Goal: Communication & Community: Answer question/provide support

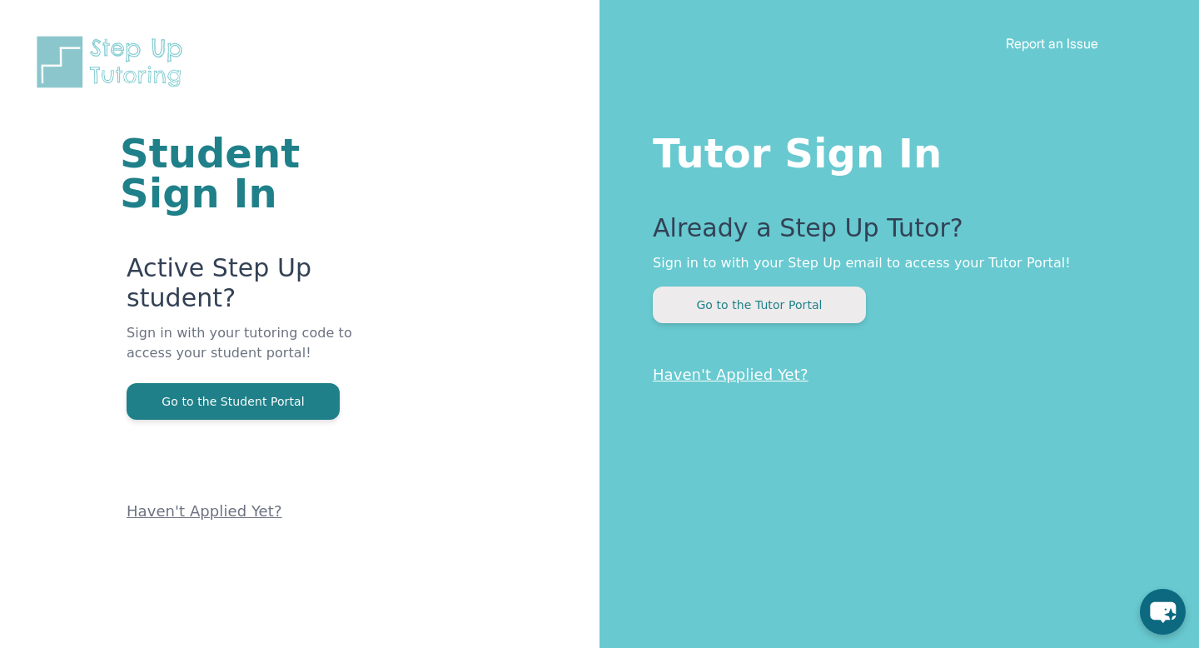
click at [755, 298] on button "Go to the Tutor Portal" at bounding box center [759, 304] width 213 height 37
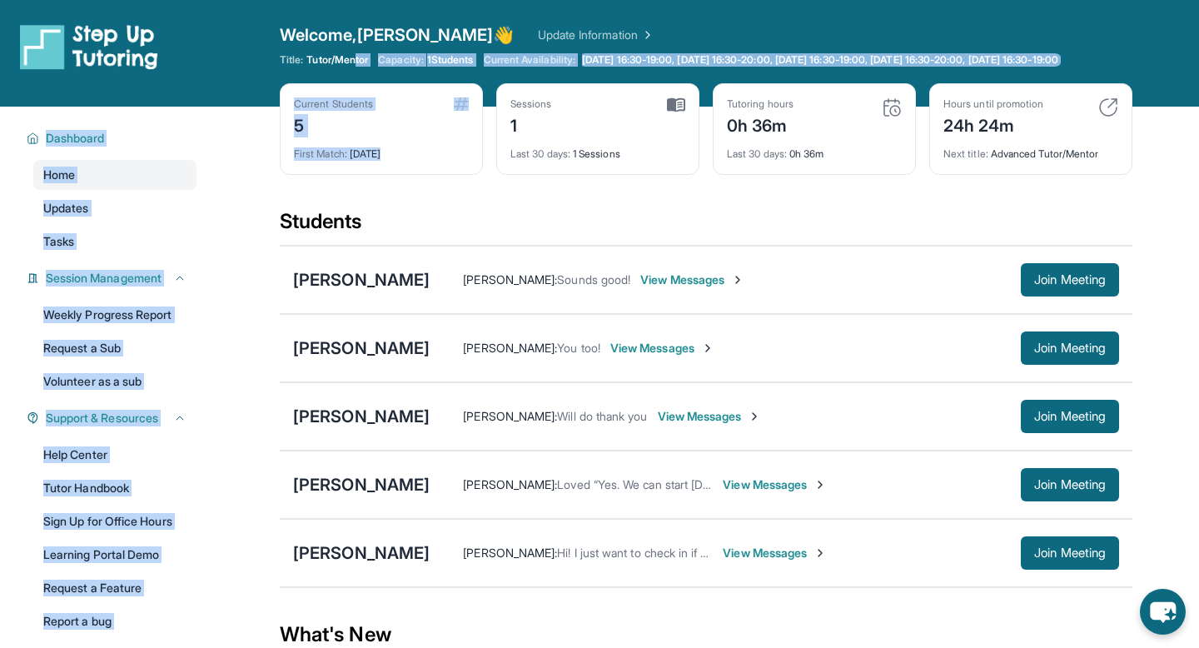
drag, startPoint x: 358, startPoint y: 58, endPoint x: 613, endPoint y: 137, distance: 267.5
click at [614, 137] on div "Open sidebar Welcome, [PERSON_NAME] 👋 Update Information Title: Tutor/Mentor Ca…" at bounding box center [599, 407] width 1199 height 814
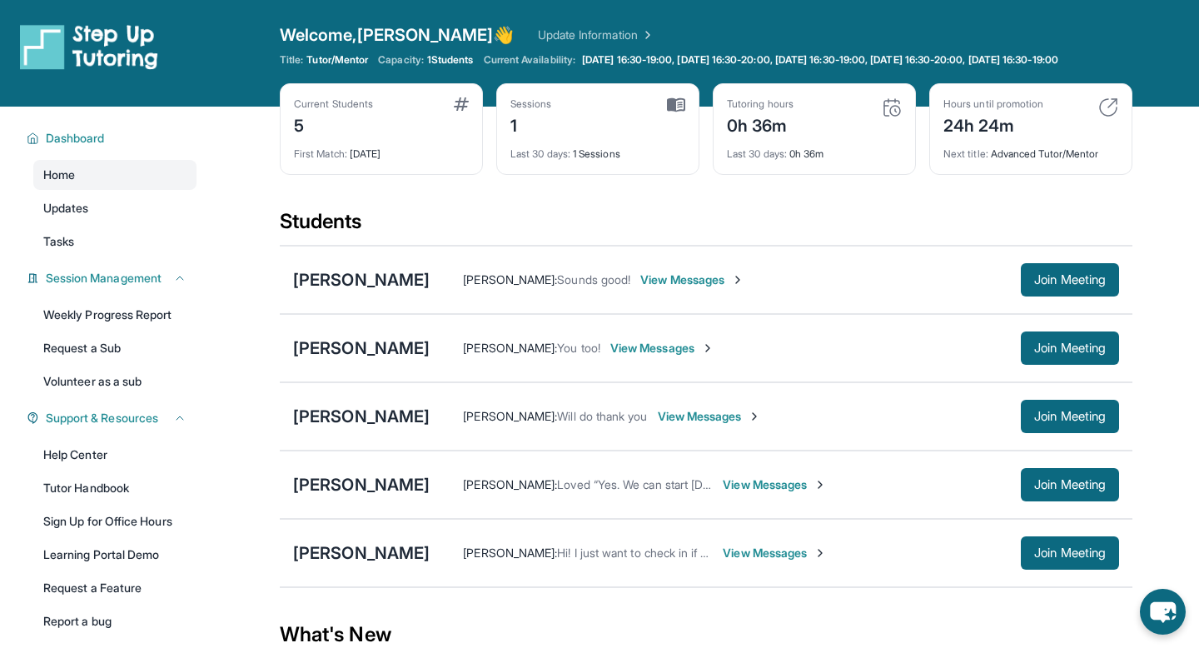
click at [491, 204] on div "Current Students 5 First Match : [DATE] Sessions 1 Last 30 days : 1 Sessions Tu…" at bounding box center [706, 145] width 852 height 125
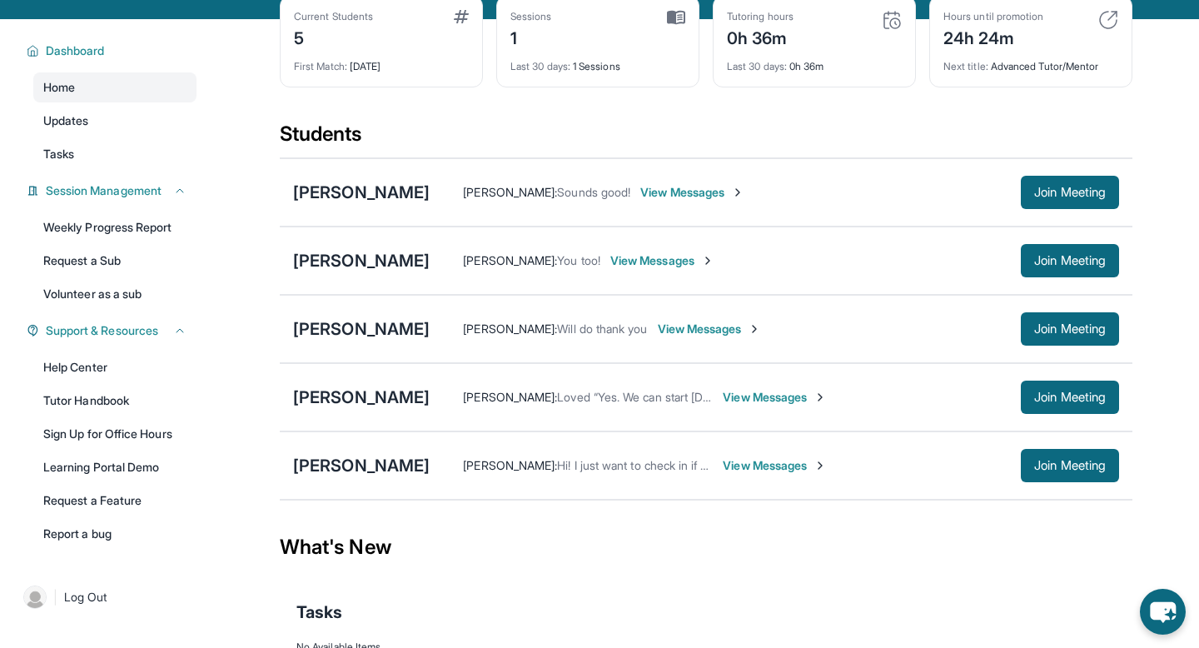
scroll to position [180, 0]
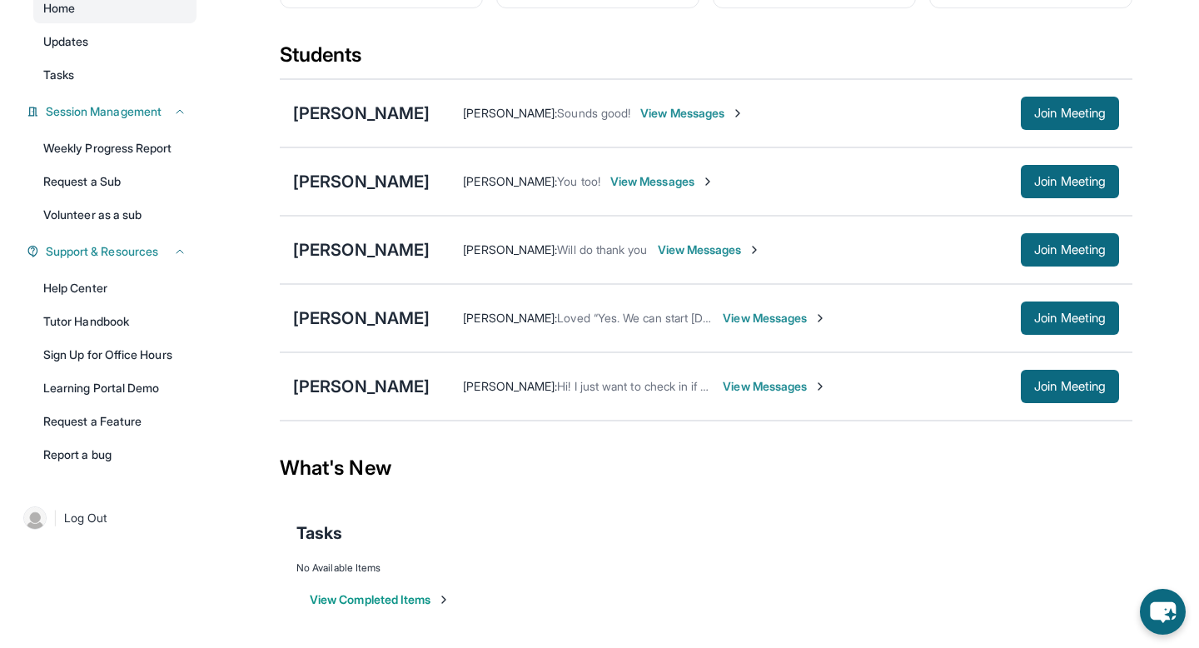
click at [682, 120] on span "View Messages" at bounding box center [692, 113] width 104 height 17
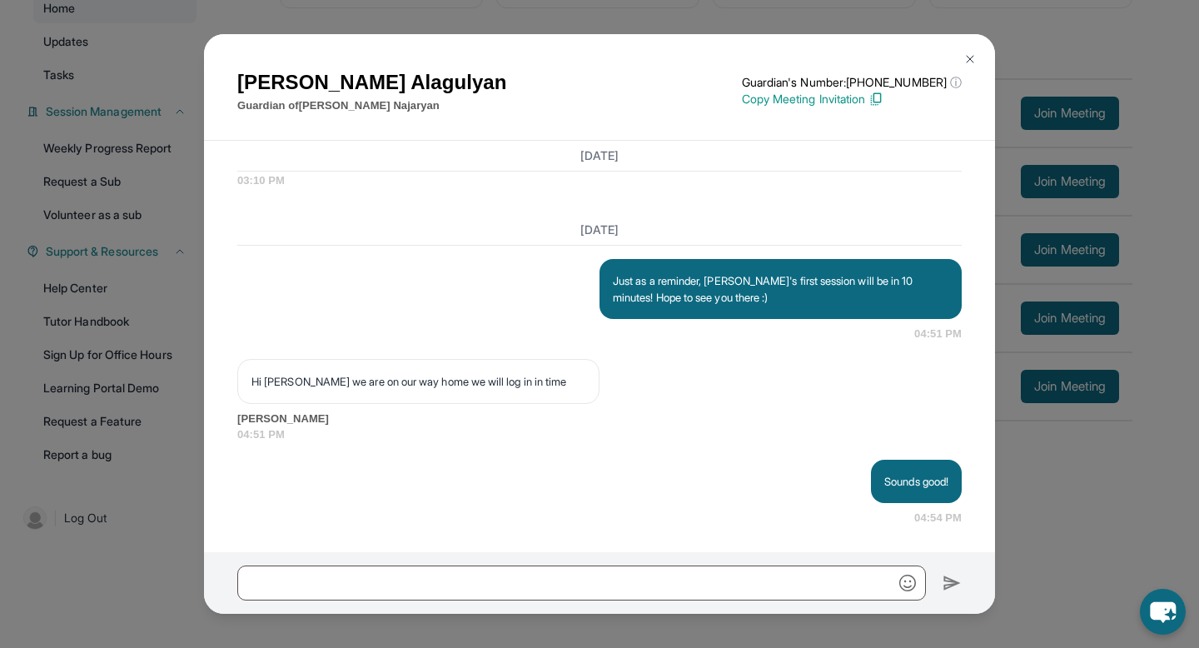
scroll to position [2336, 0]
click at [967, 57] on img at bounding box center [969, 58] width 13 height 13
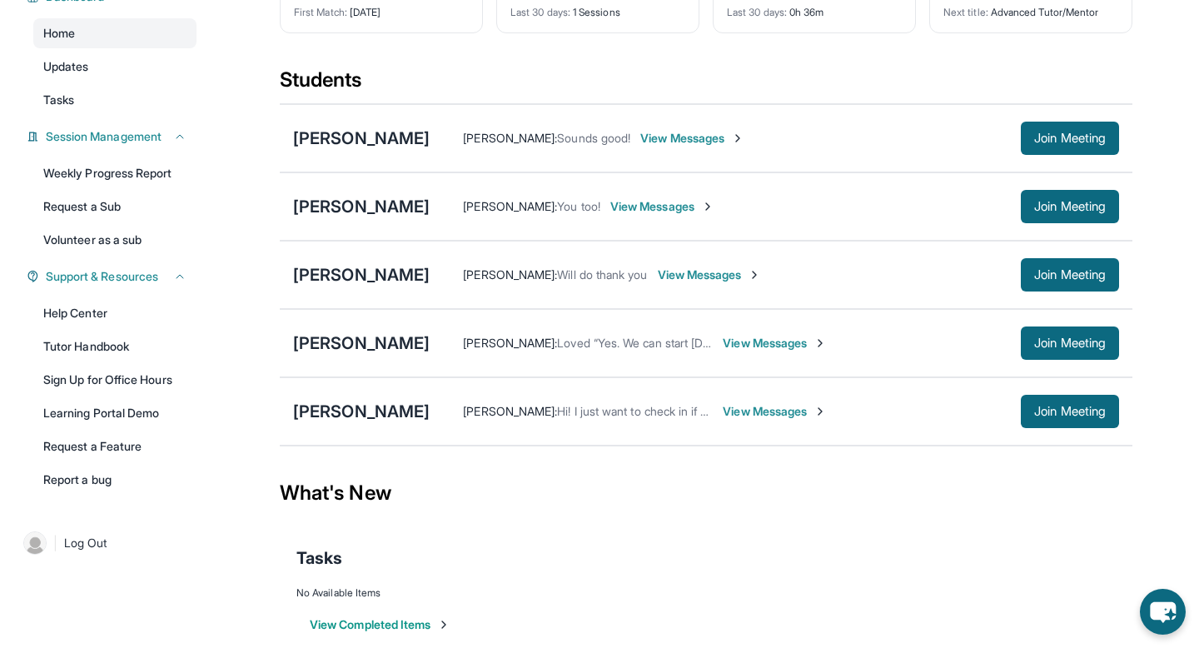
scroll to position [115, 0]
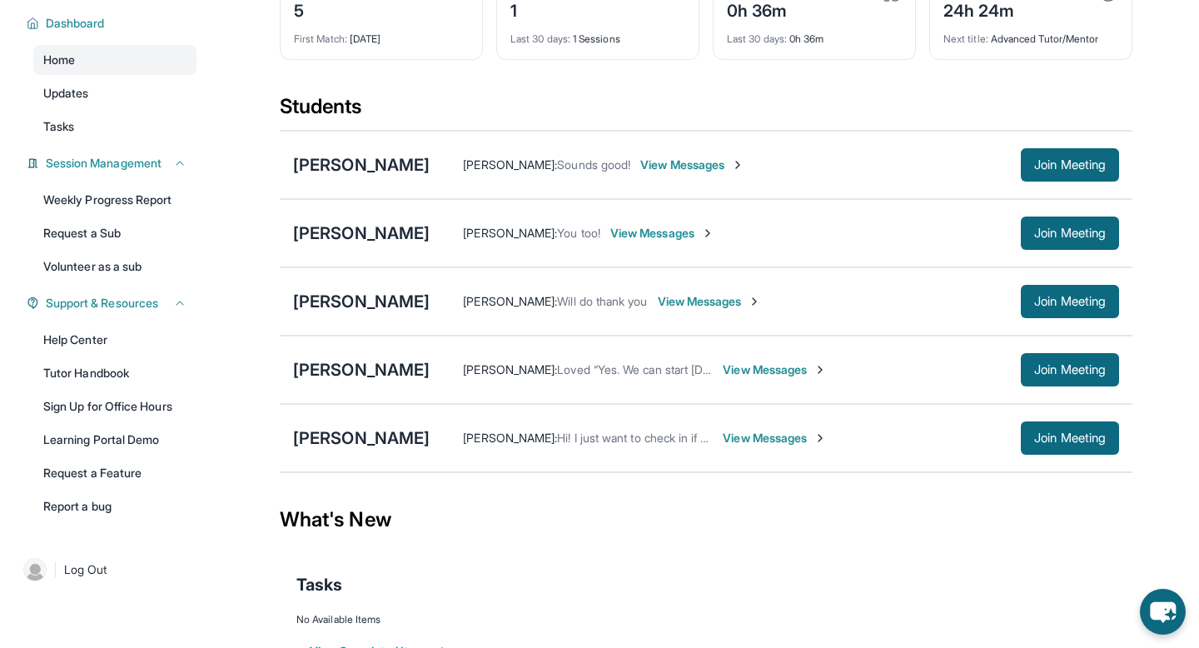
click at [667, 241] on span "View Messages" at bounding box center [662, 233] width 104 height 17
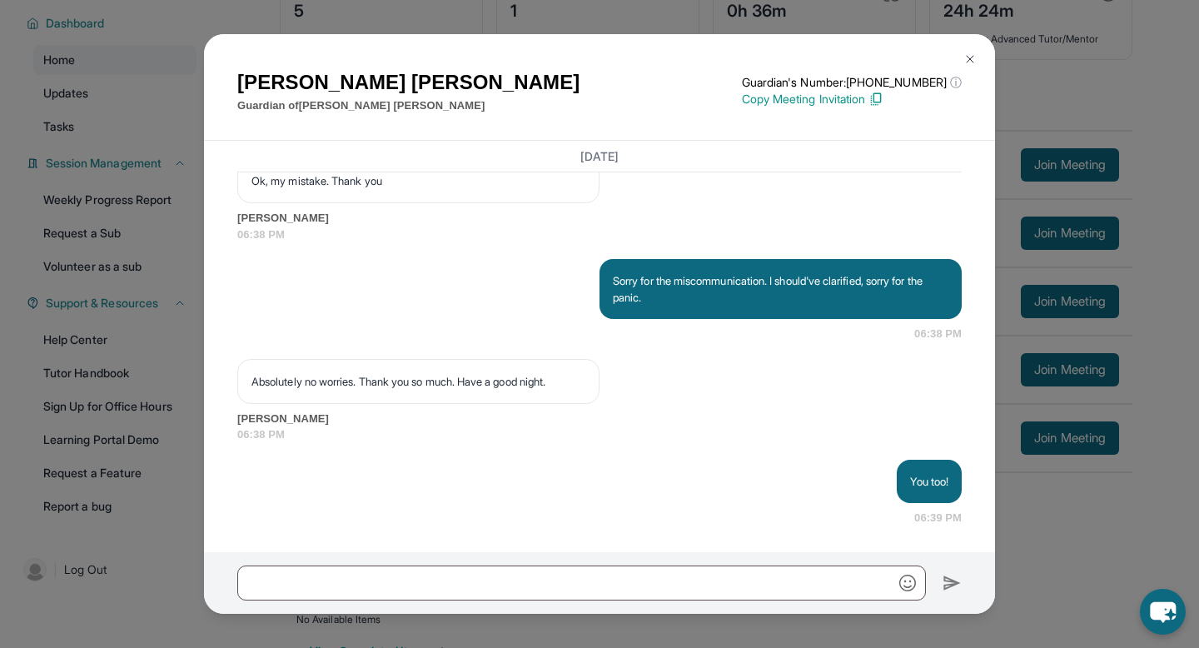
scroll to position [2454, 0]
click at [970, 54] on img at bounding box center [969, 58] width 13 height 13
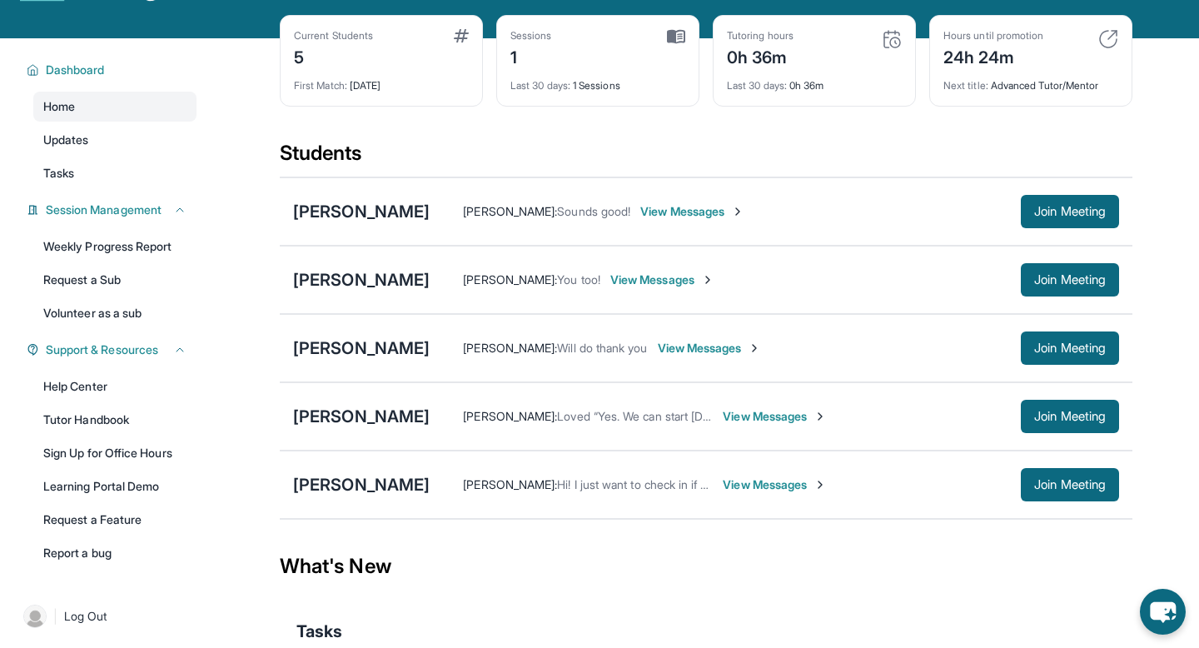
scroll to position [63, 0]
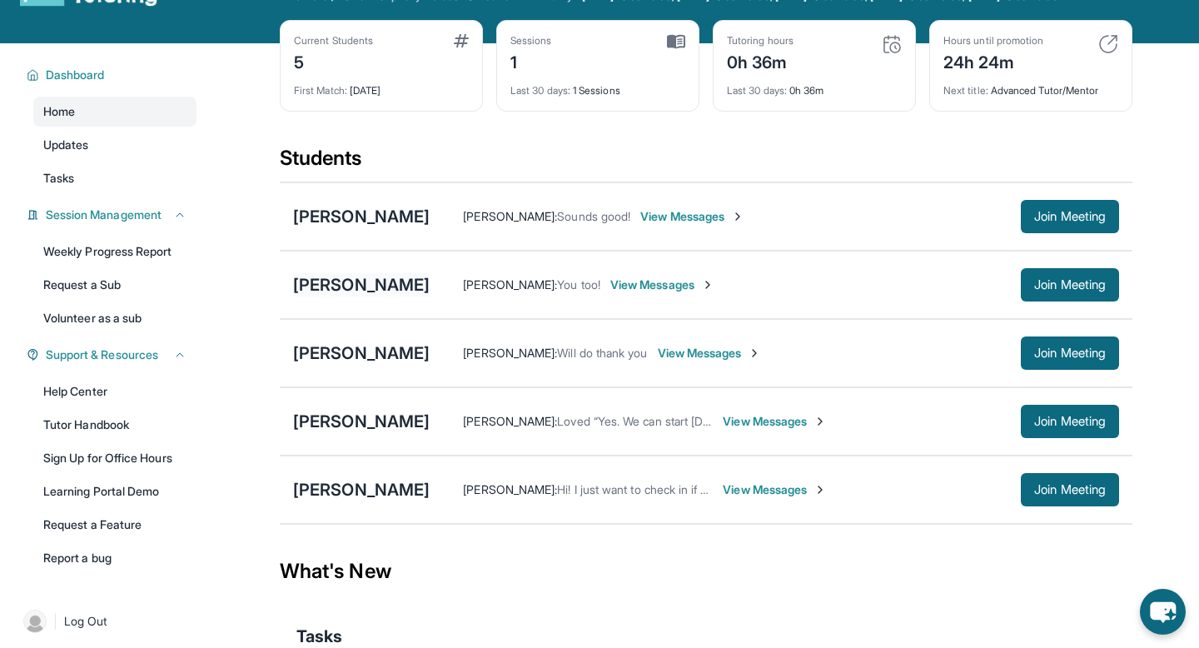
click at [379, 291] on div "[PERSON_NAME]" at bounding box center [361, 284] width 136 height 23
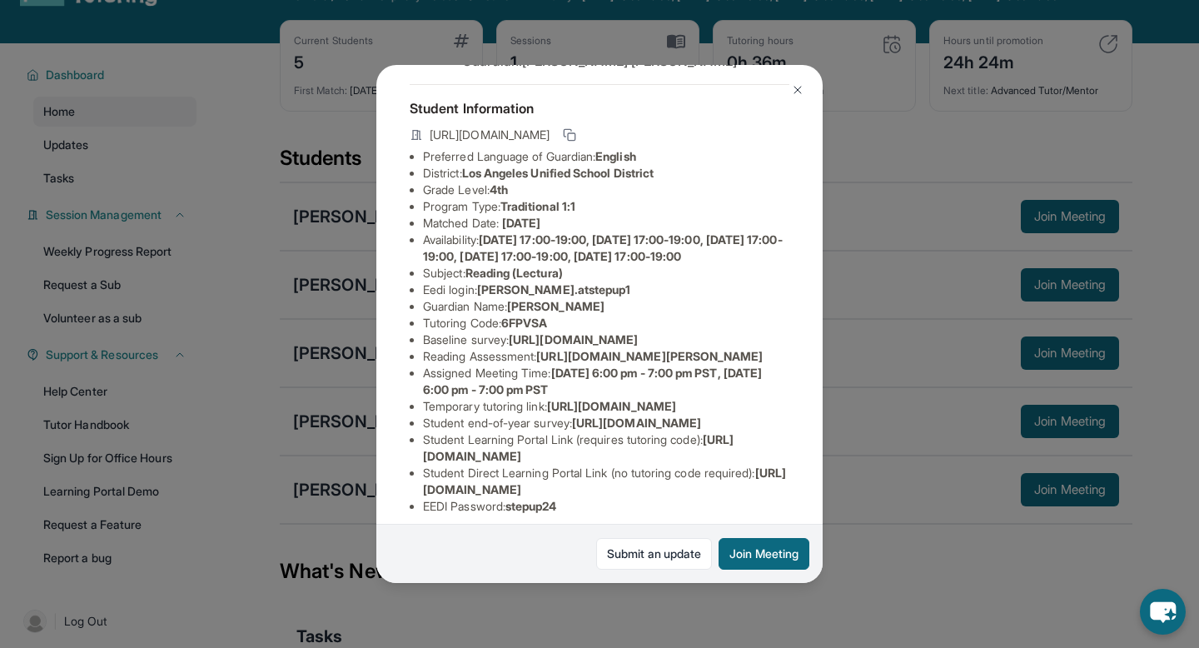
scroll to position [0, 0]
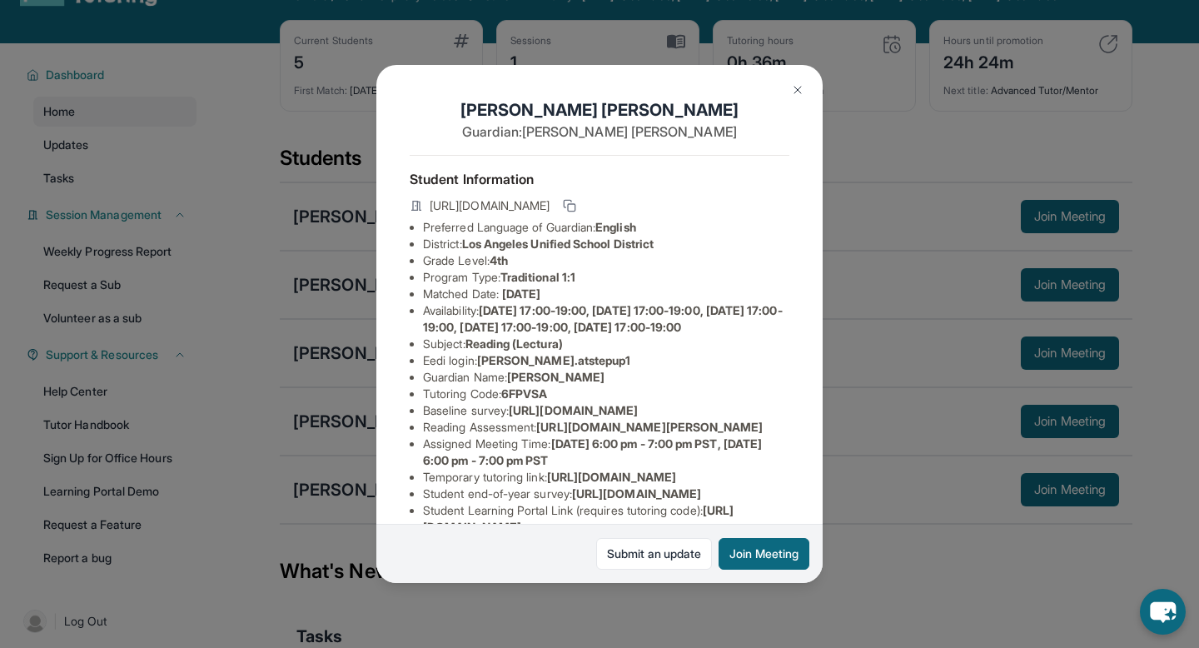
click at [803, 85] on img at bounding box center [797, 89] width 13 height 13
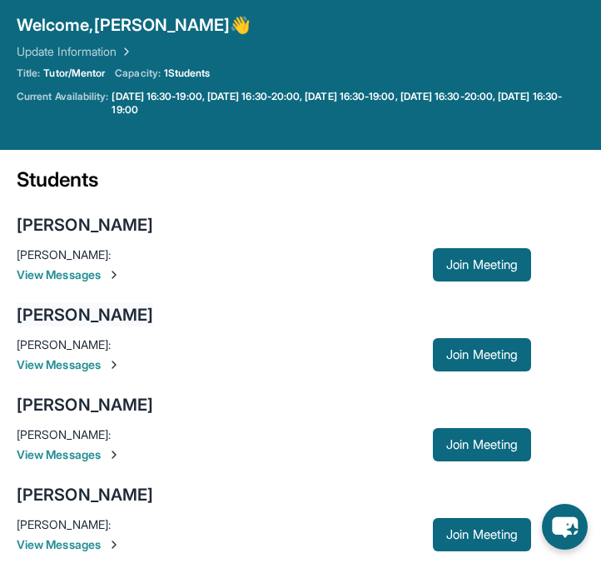
click at [119, 314] on div "[PERSON_NAME]" at bounding box center [85, 314] width 136 height 23
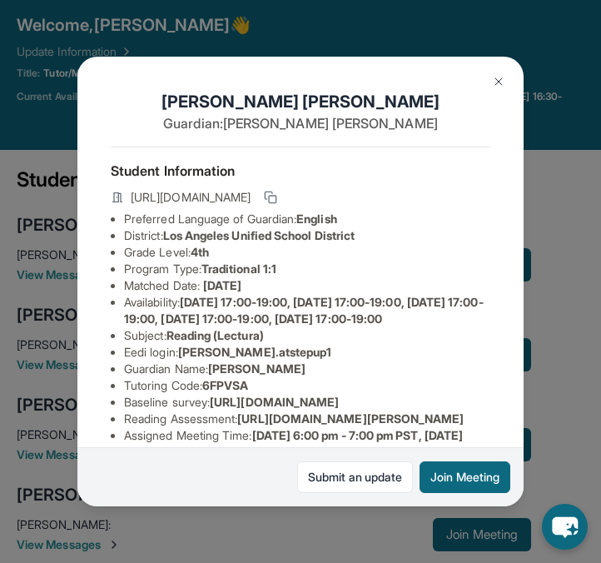
click at [494, 79] on img at bounding box center [498, 81] width 13 height 13
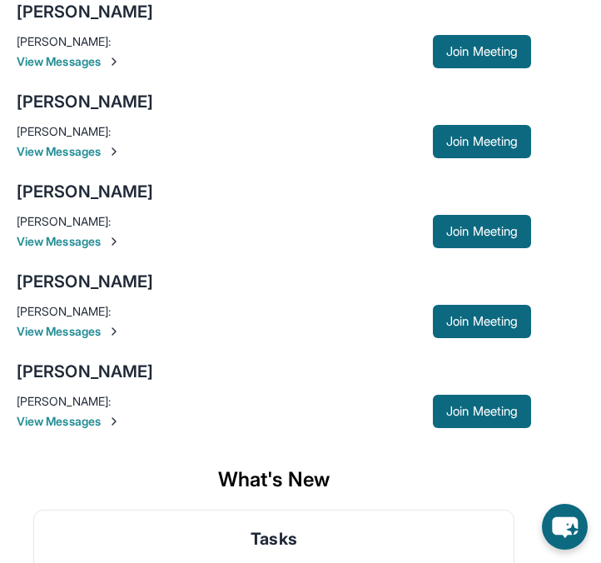
scroll to position [285, 0]
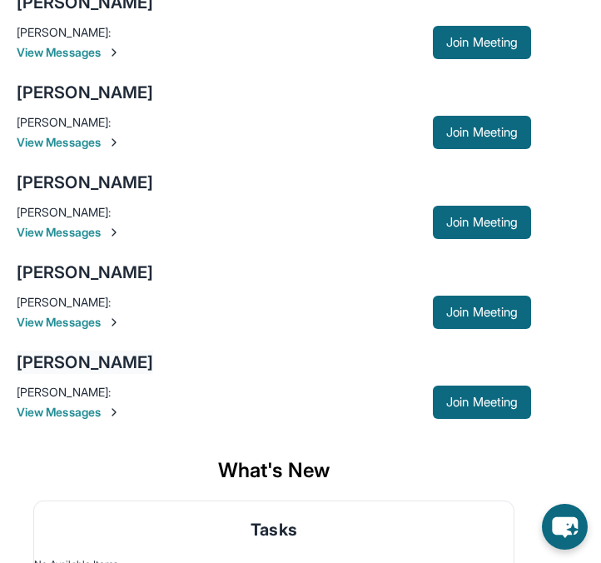
click at [92, 361] on div "[PERSON_NAME]" at bounding box center [85, 361] width 136 height 23
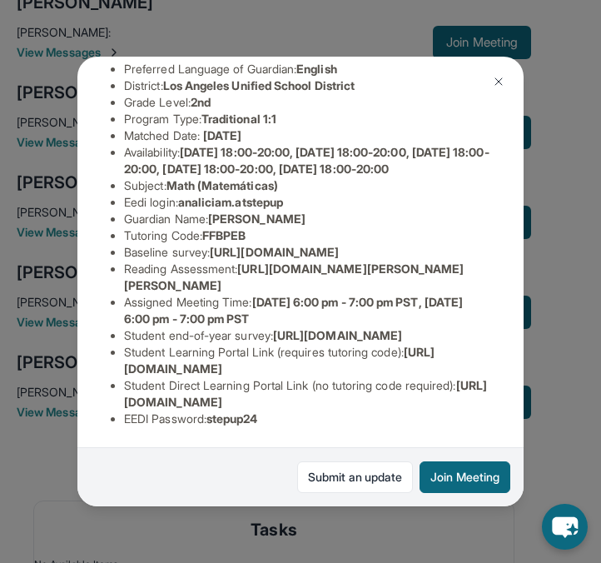
scroll to position [283, 0]
click at [500, 77] on img at bounding box center [498, 81] width 13 height 13
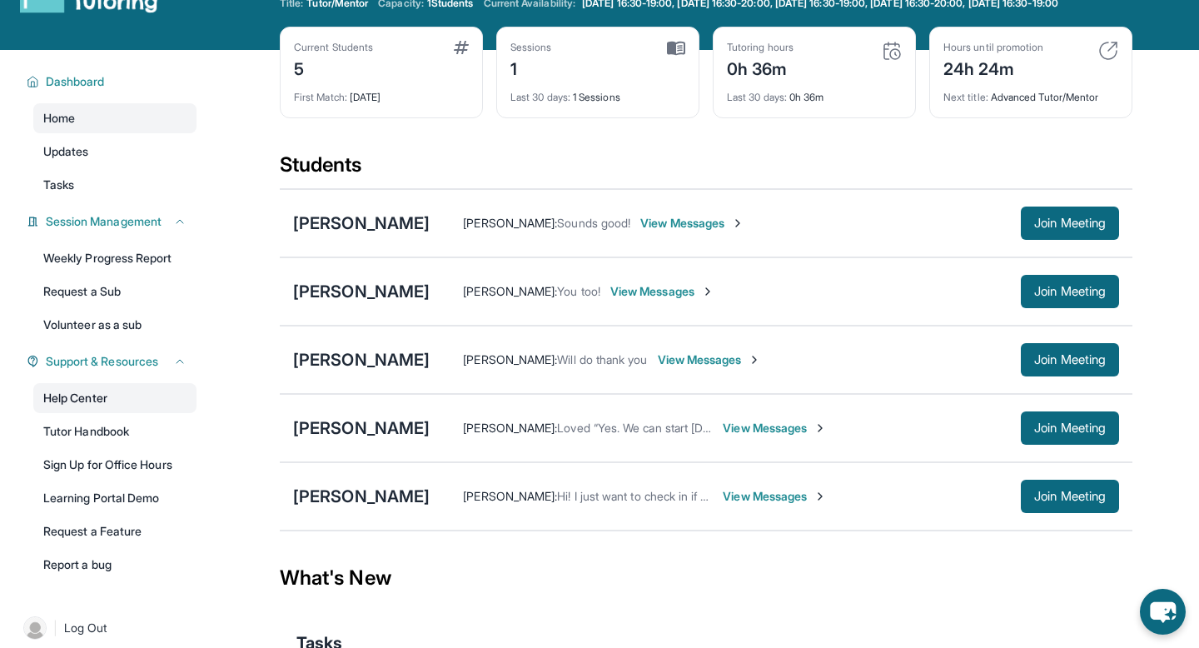
scroll to position [75, 0]
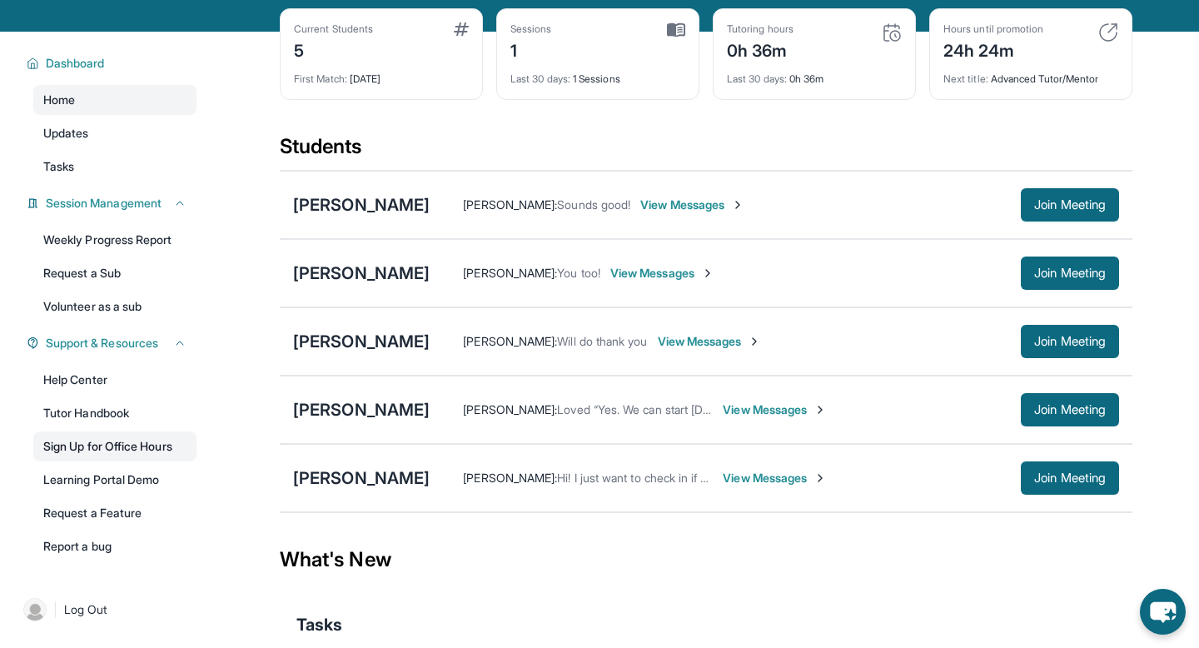
click at [161, 452] on link "Sign Up for Office Hours" at bounding box center [114, 446] width 163 height 30
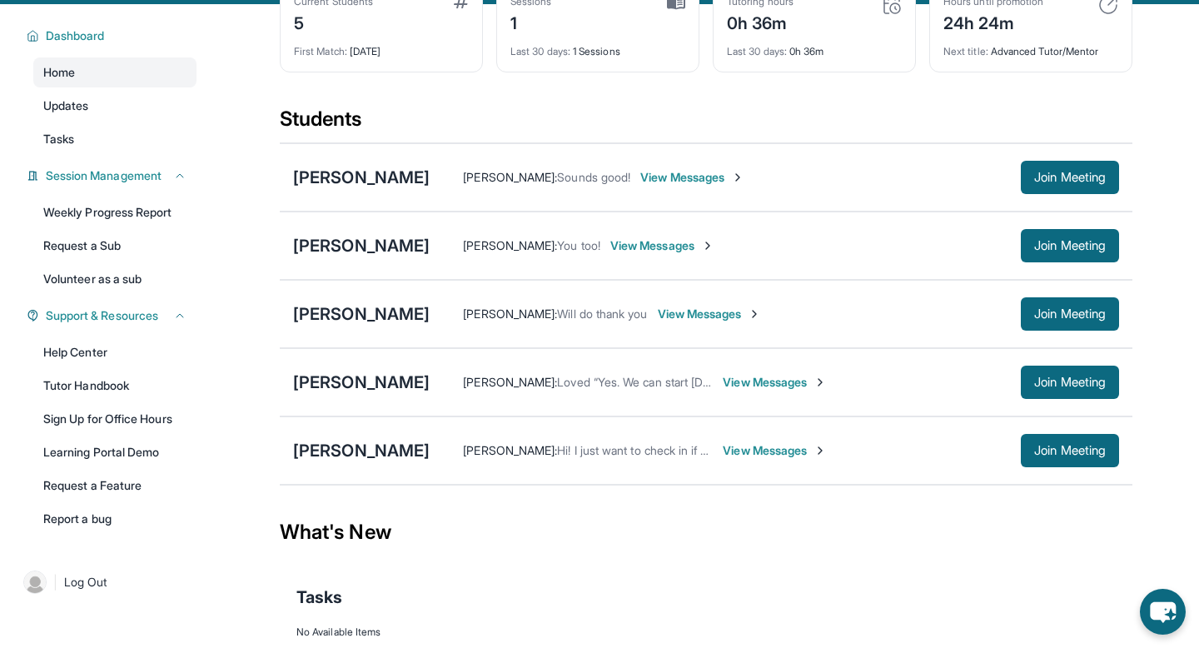
scroll to position [180, 0]
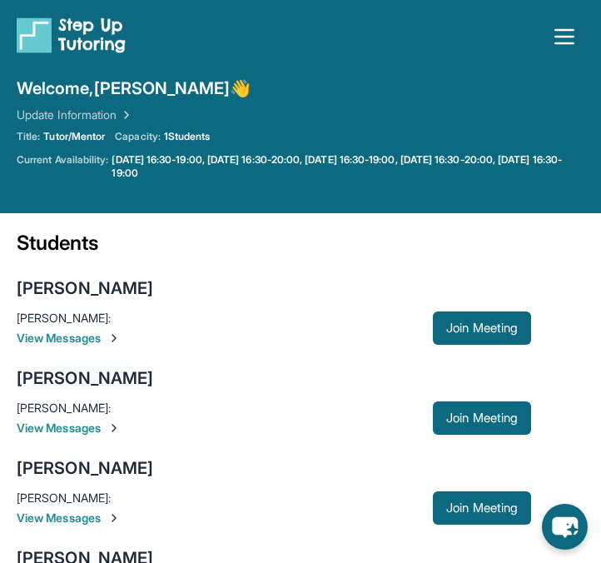
click at [132, 380] on div "[PERSON_NAME]" at bounding box center [85, 377] width 136 height 23
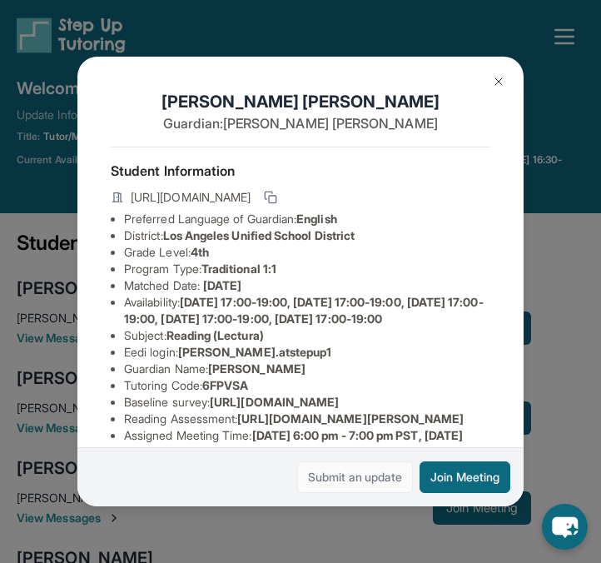
click at [327, 469] on link "Submit an update" at bounding box center [355, 477] width 116 height 32
click at [498, 82] on img at bounding box center [498, 81] width 13 height 13
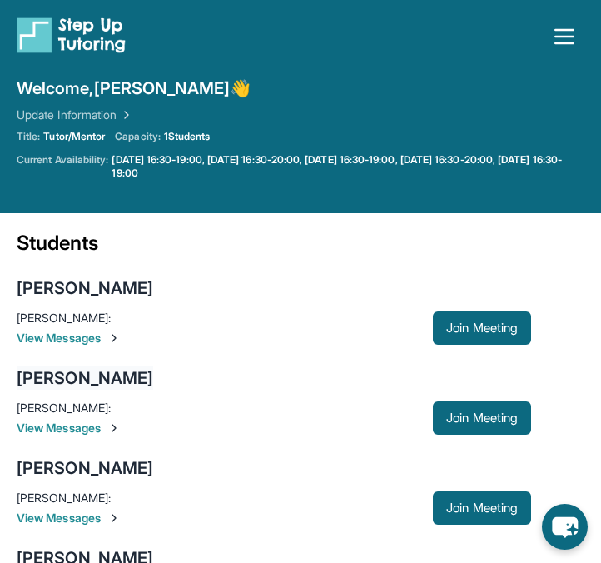
click at [134, 387] on div "[PERSON_NAME]" at bounding box center [85, 377] width 136 height 23
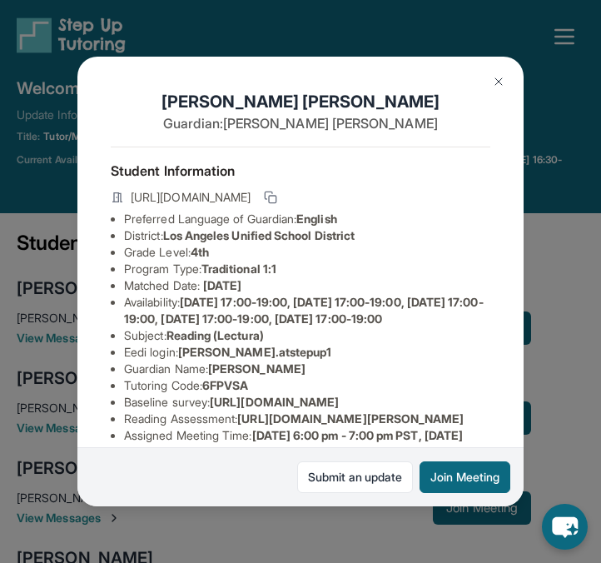
click at [499, 82] on img at bounding box center [498, 81] width 13 height 13
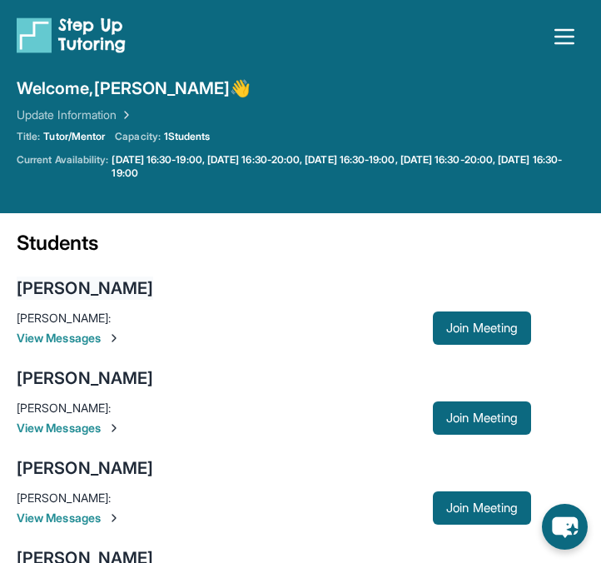
click at [115, 287] on div "[PERSON_NAME]" at bounding box center [85, 287] width 136 height 23
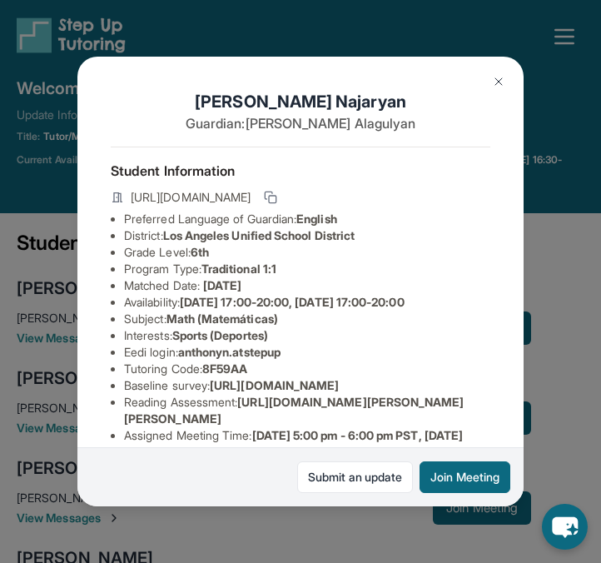
click at [501, 75] on img at bounding box center [498, 81] width 13 height 13
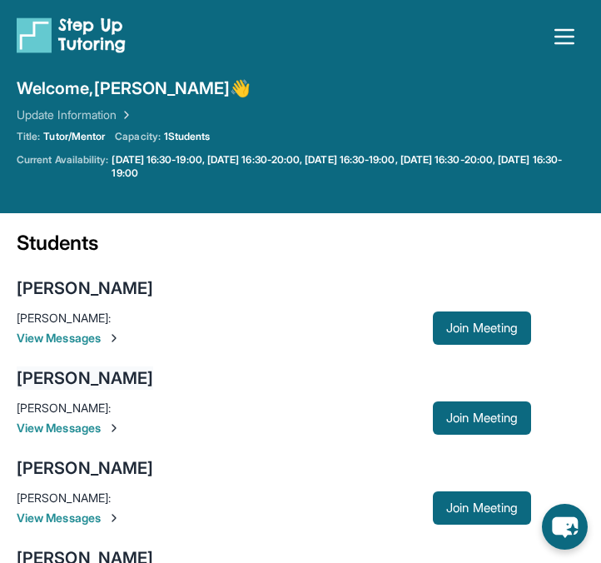
click at [148, 379] on div "[PERSON_NAME]" at bounding box center [85, 377] width 136 height 23
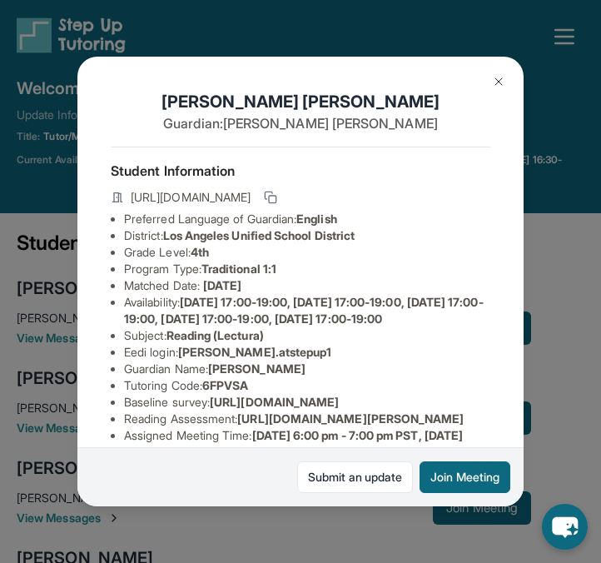
click at [499, 85] on img at bounding box center [498, 81] width 13 height 13
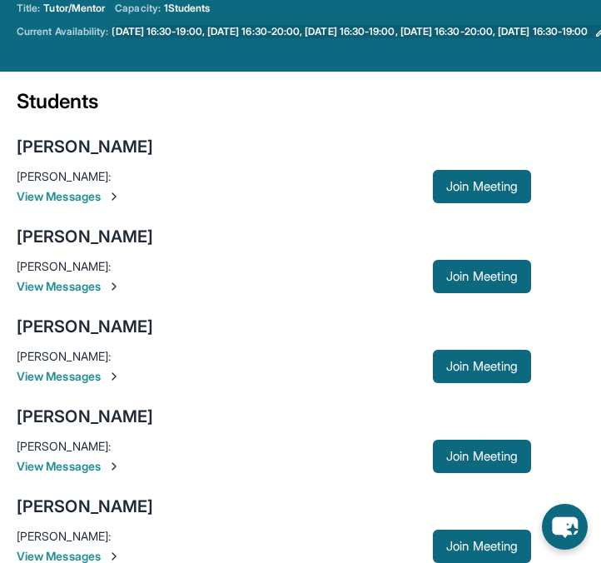
scroll to position [141, 0]
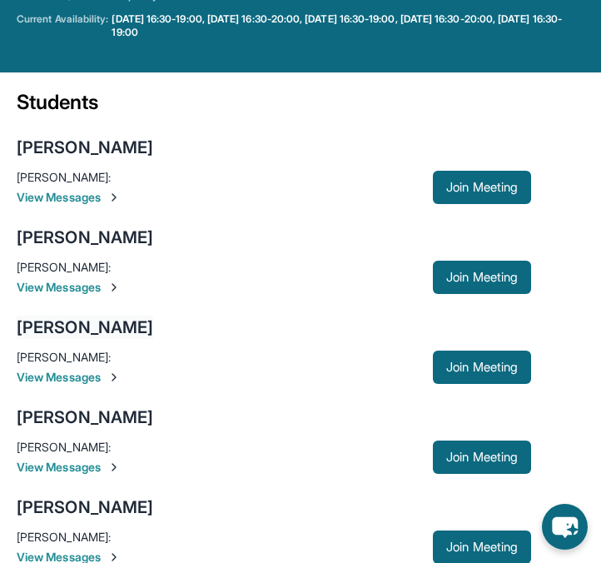
click at [119, 324] on div "[PERSON_NAME]" at bounding box center [85, 326] width 136 height 23
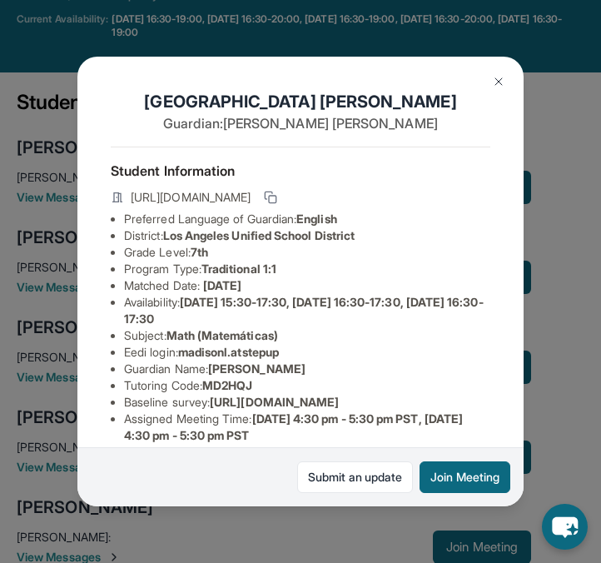
click at [503, 75] on img at bounding box center [498, 81] width 13 height 13
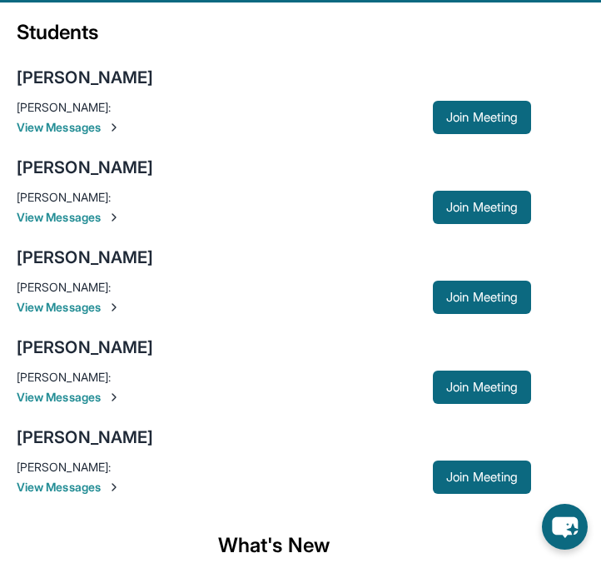
scroll to position [227, 0]
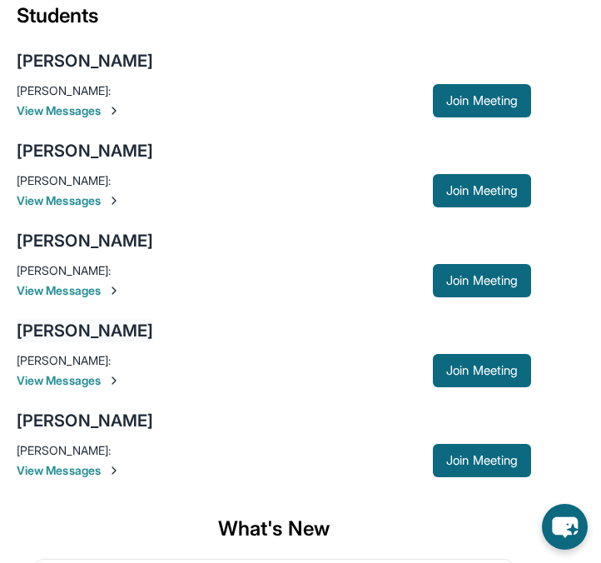
click at [98, 327] on div "[PERSON_NAME]" at bounding box center [85, 330] width 136 height 23
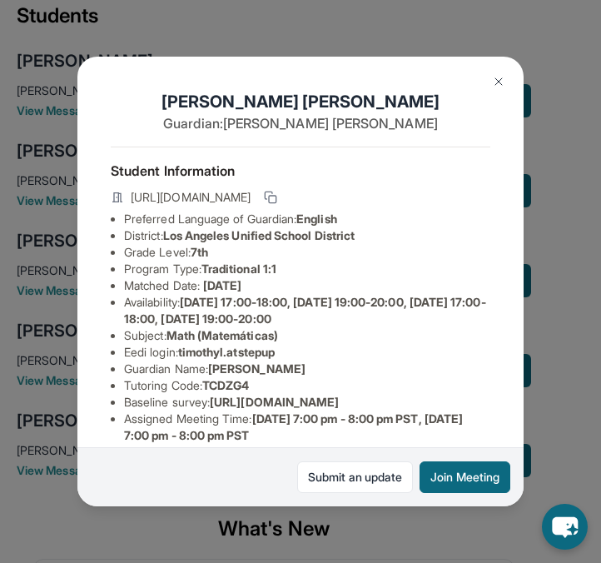
click at [489, 75] on button at bounding box center [498, 81] width 33 height 33
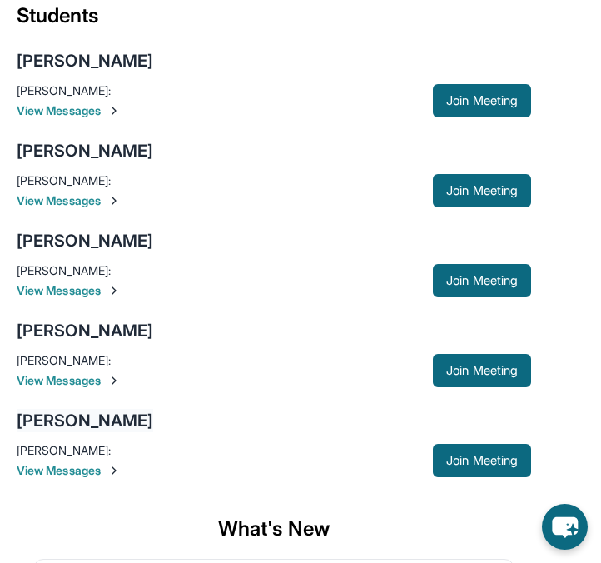
click at [104, 420] on div "[PERSON_NAME]" at bounding box center [85, 420] width 136 height 23
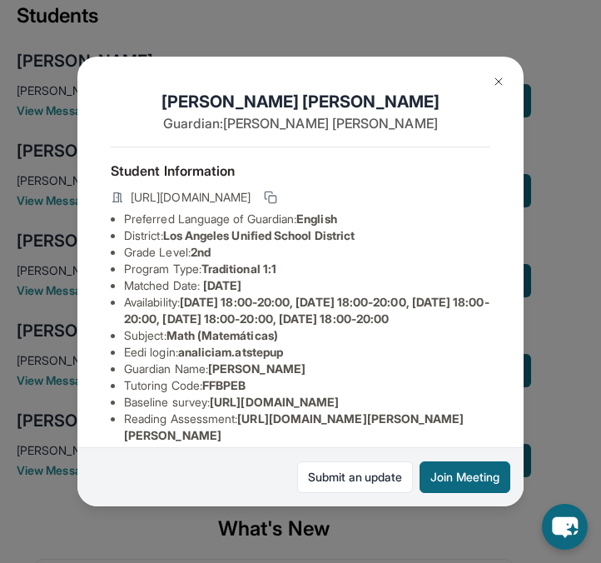
click at [499, 72] on button at bounding box center [498, 81] width 33 height 33
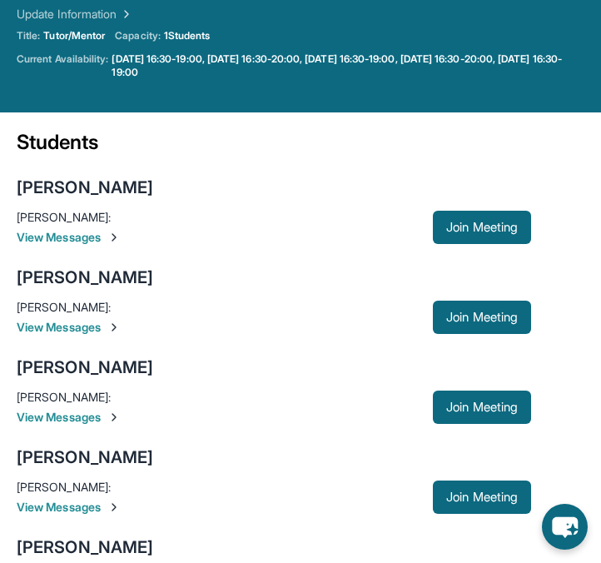
scroll to position [0, 0]
